Goal: Information Seeking & Learning: Learn about a topic

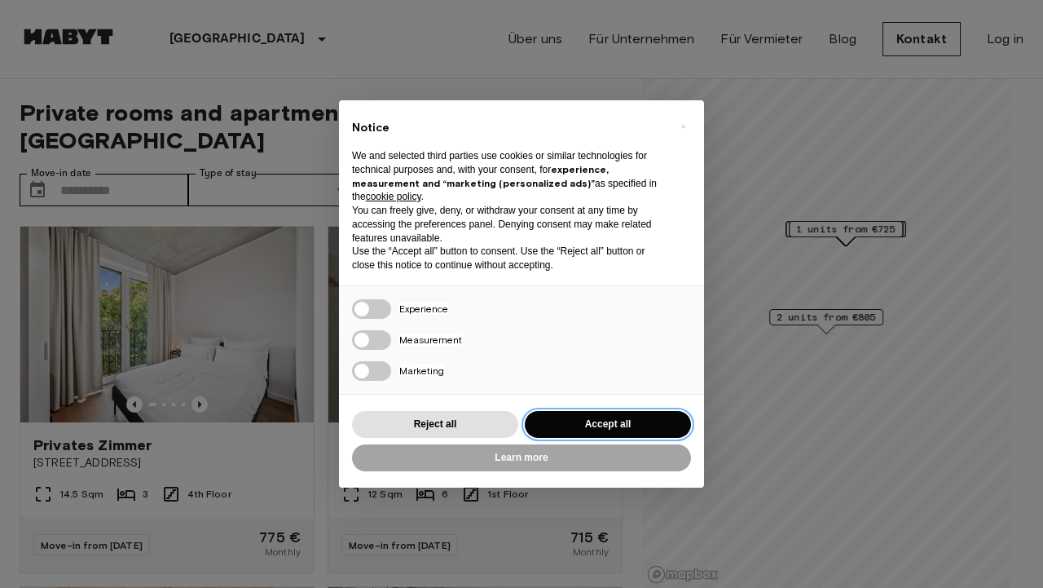
click at [593, 423] on button "Accept all" at bounding box center [608, 424] width 166 height 27
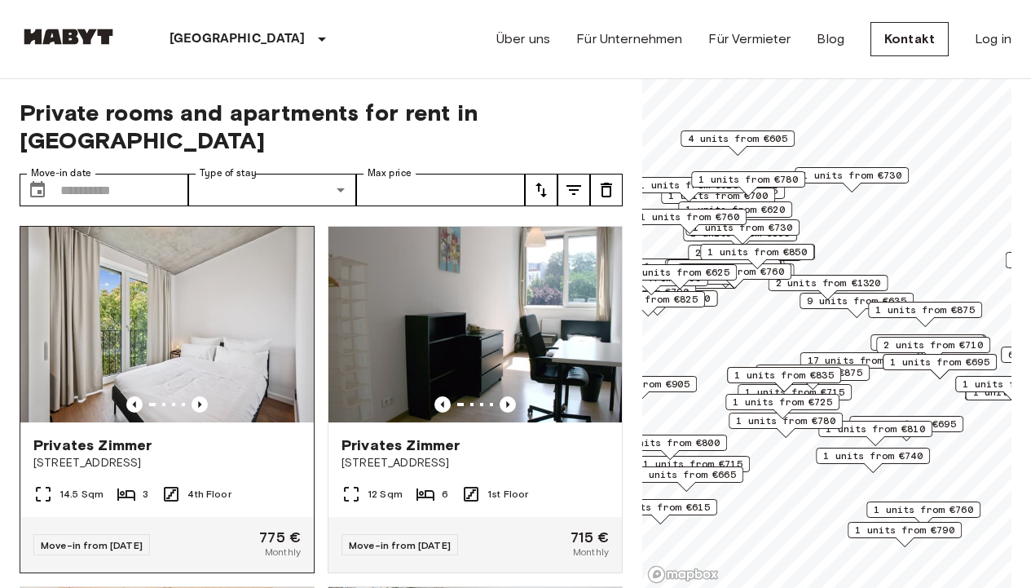
click at [185, 396] on div at bounding box center [166, 404] width 293 height 16
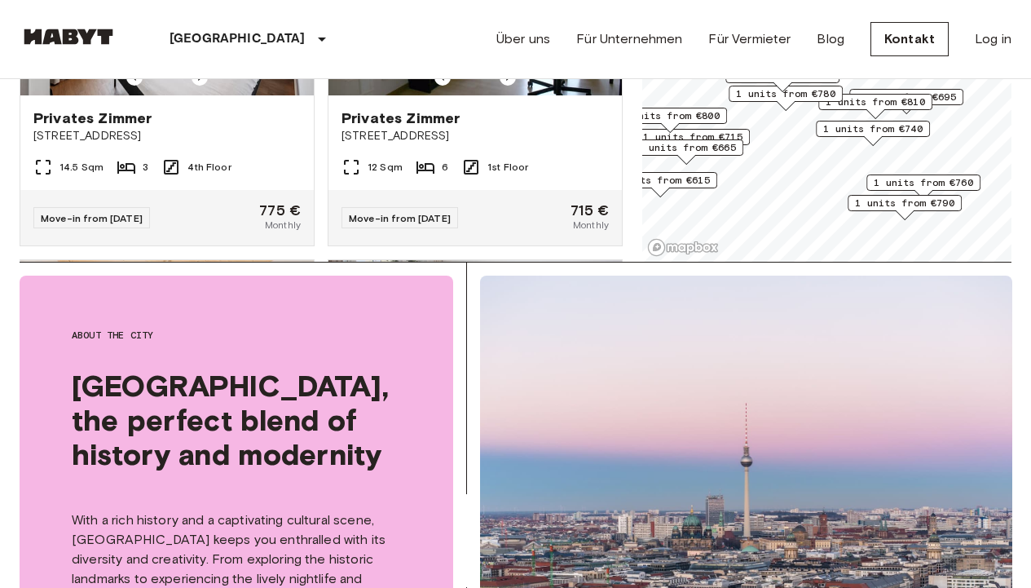
scroll to position [326, 0]
